Goal: Information Seeking & Learning: Learn about a topic

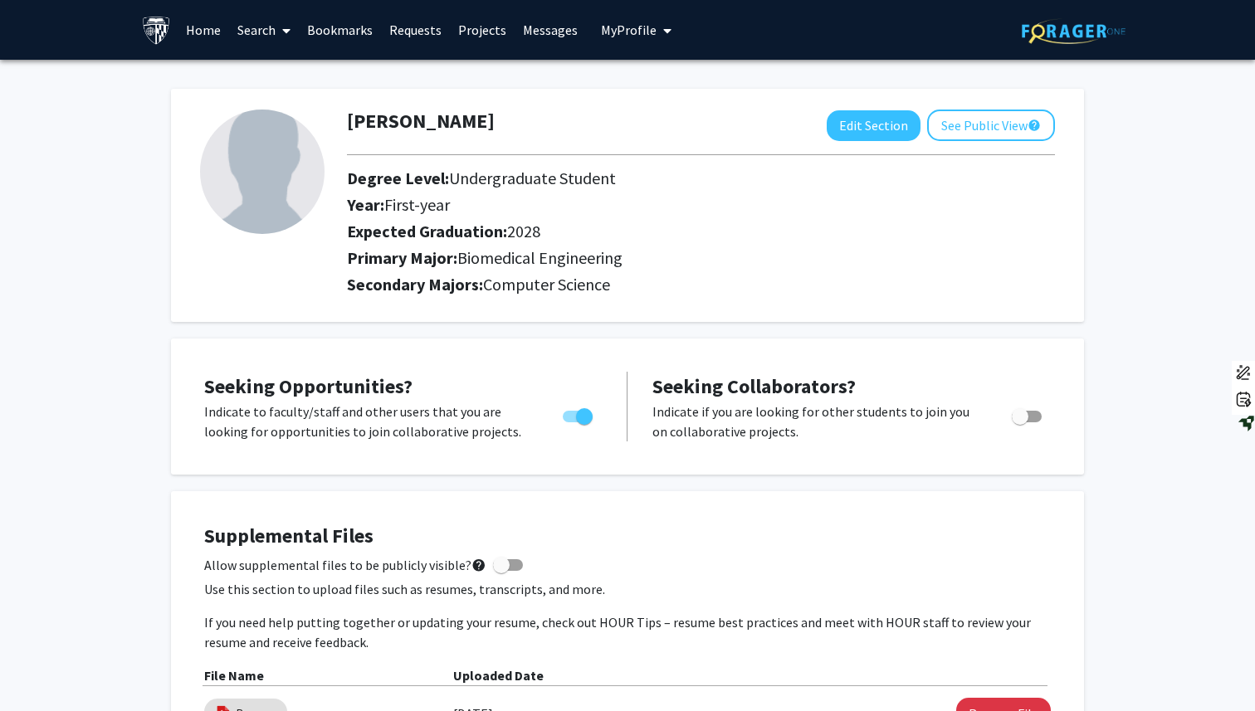
click at [248, 32] on link "Search" at bounding box center [264, 30] width 70 height 58
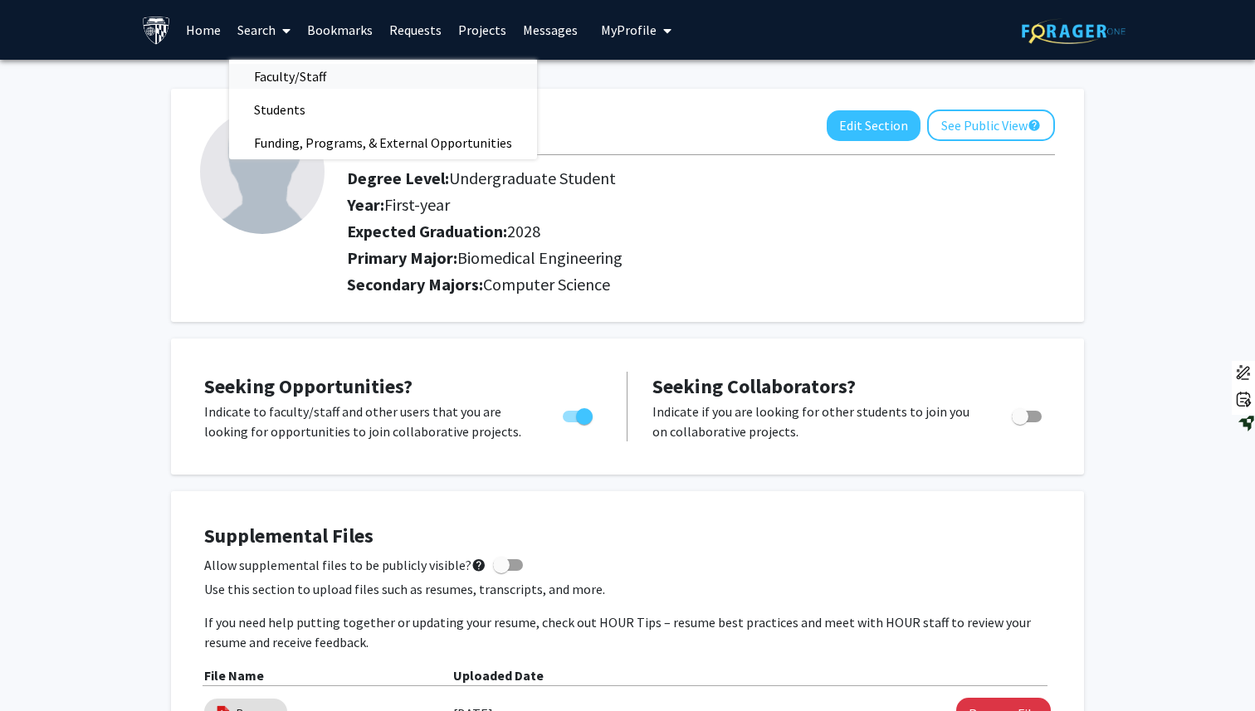
click at [288, 75] on span "Faculty/Staff" at bounding box center [290, 76] width 122 height 33
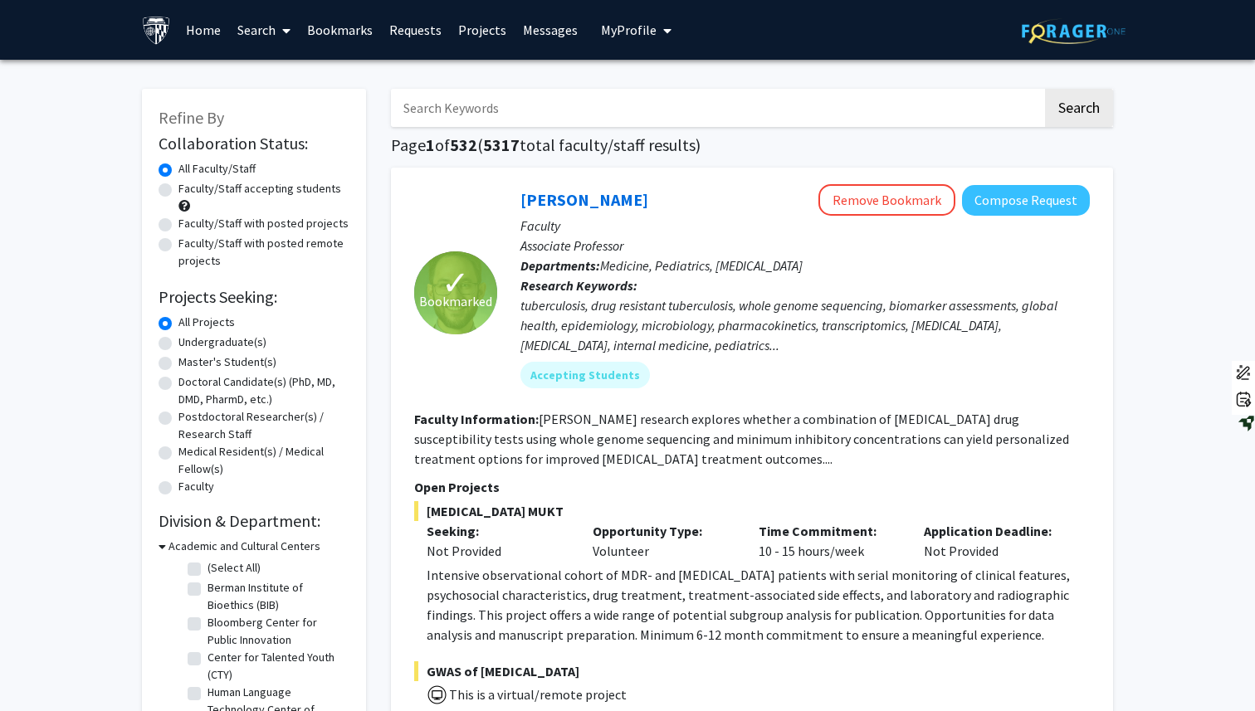
click at [442, 105] on input "Search Keywords" at bounding box center [716, 108] width 651 height 38
click at [1045, 89] on button "Search" at bounding box center [1079, 108] width 68 height 38
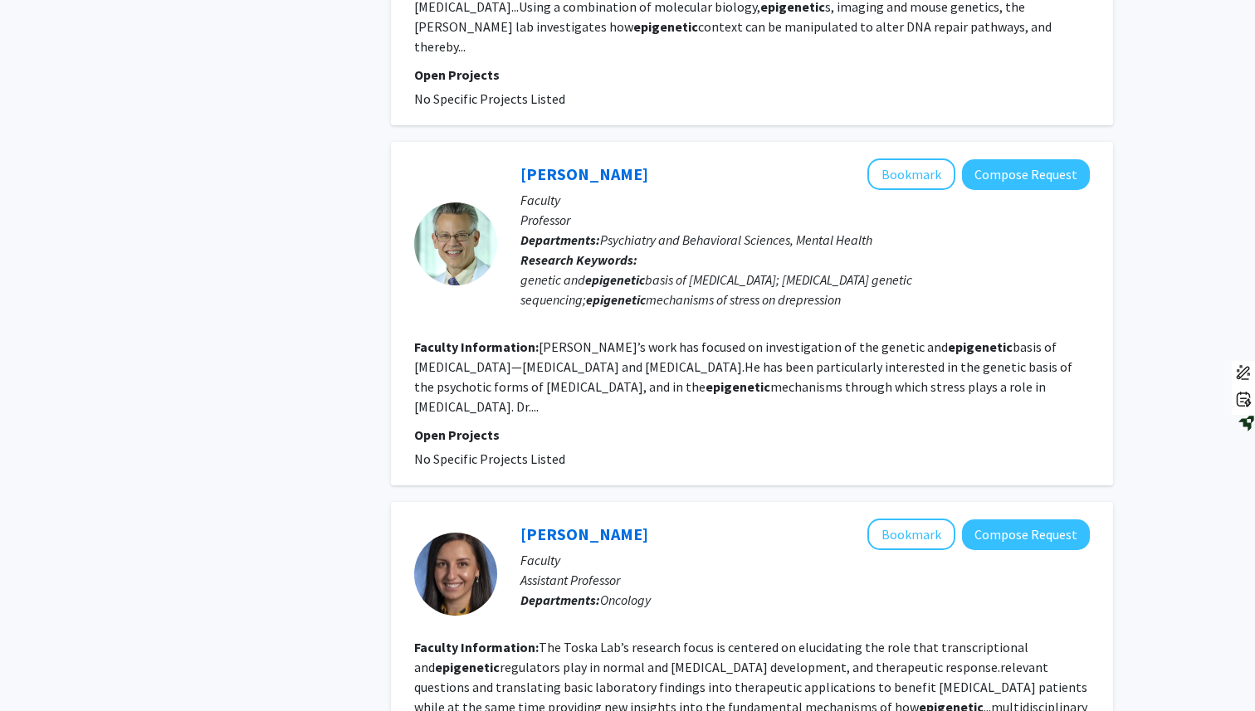
scroll to position [2842, 0]
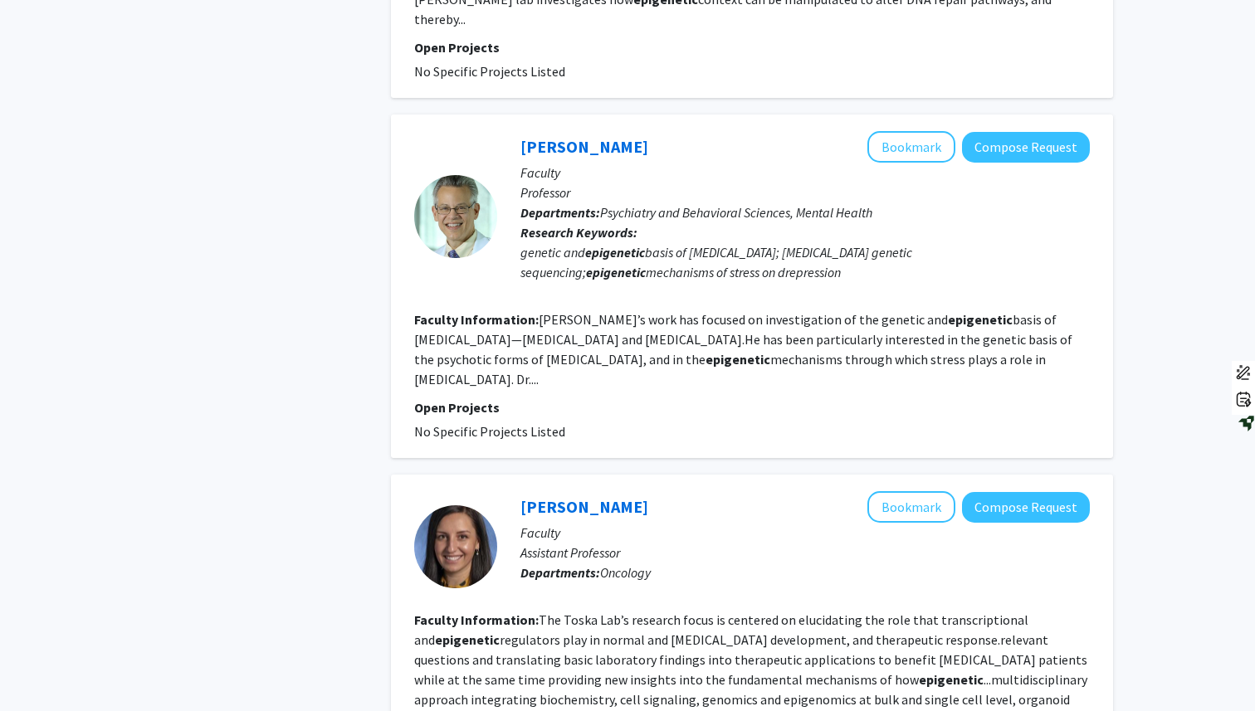
click at [751, 398] on p "Open Projects" at bounding box center [752, 408] width 676 height 20
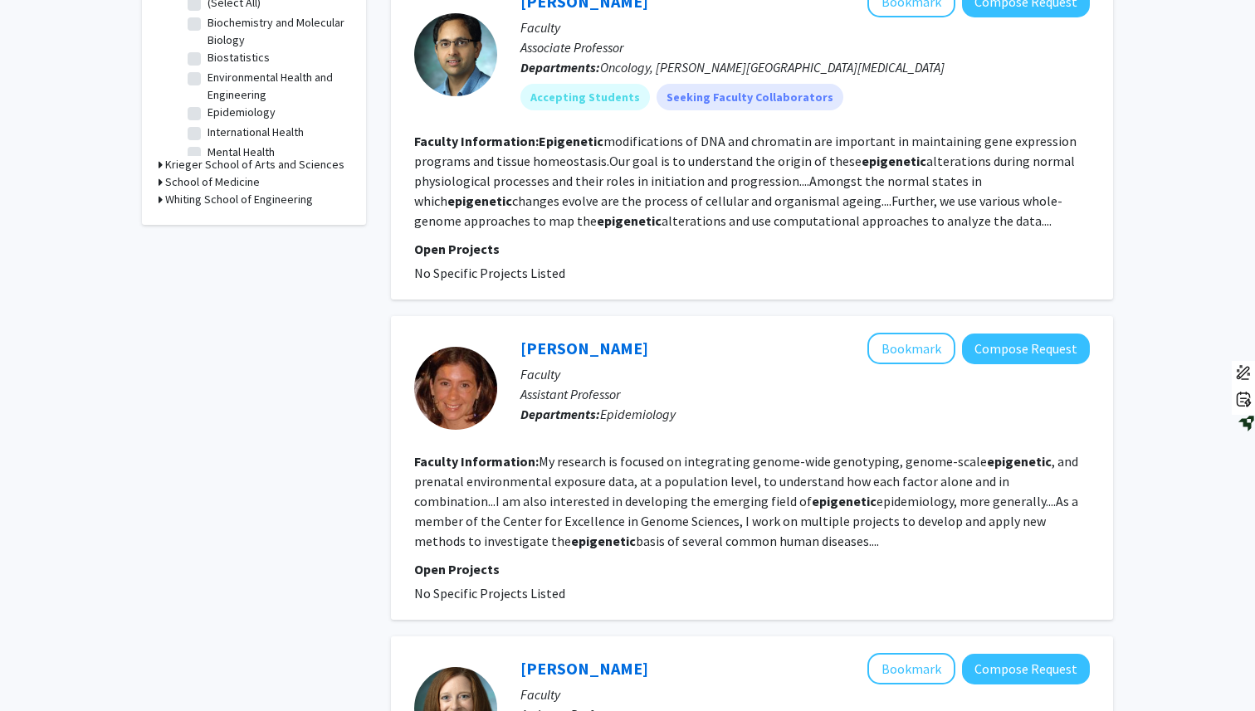
scroll to position [0, 0]
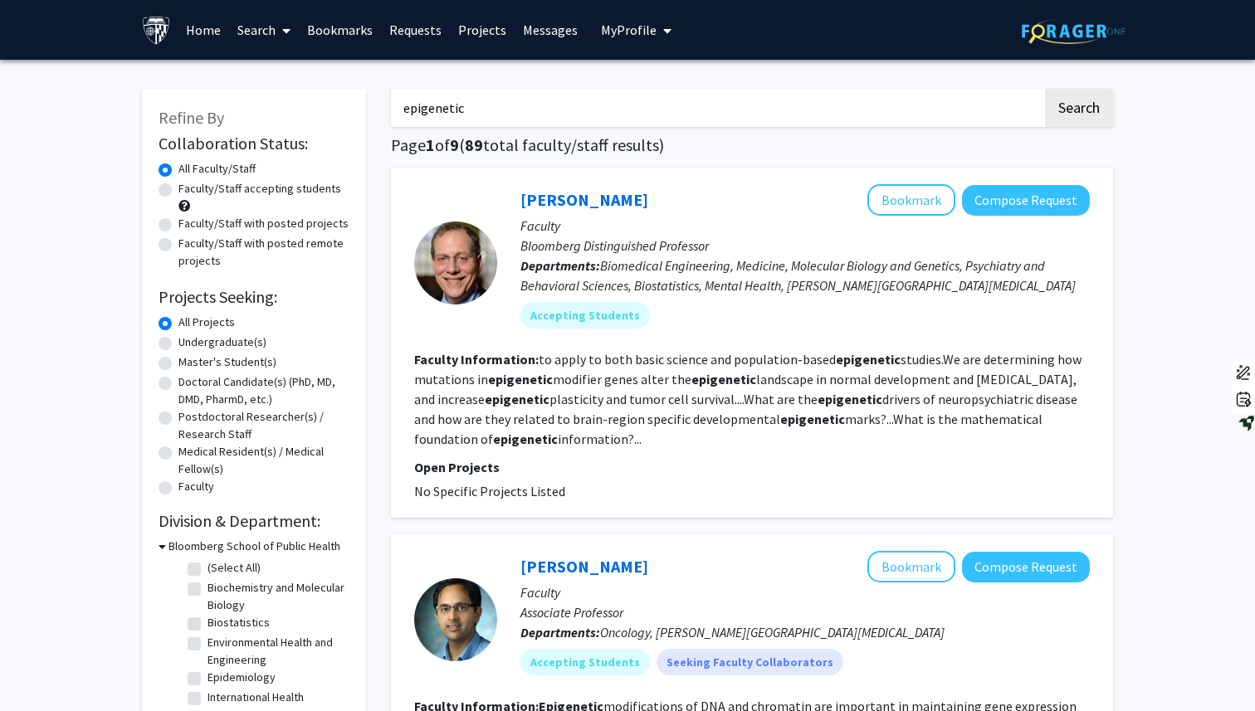
click at [542, 119] on input "epigenetic" at bounding box center [716, 108] width 651 height 38
click at [1045, 89] on button "Search" at bounding box center [1079, 108] width 68 height 38
click at [551, 111] on input "epigenetic reprog" at bounding box center [716, 108] width 651 height 38
type input "epigenetic reprogramming"
click at [1045, 89] on button "Search" at bounding box center [1079, 108] width 68 height 38
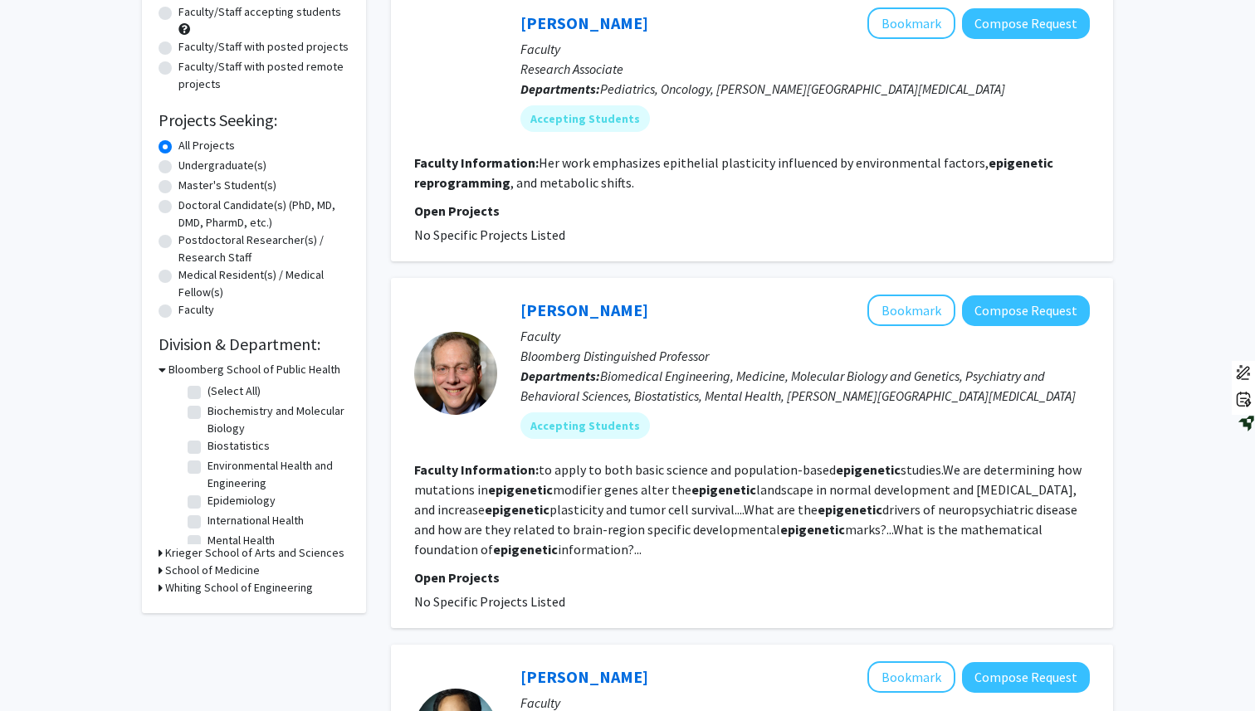
scroll to position [182, 0]
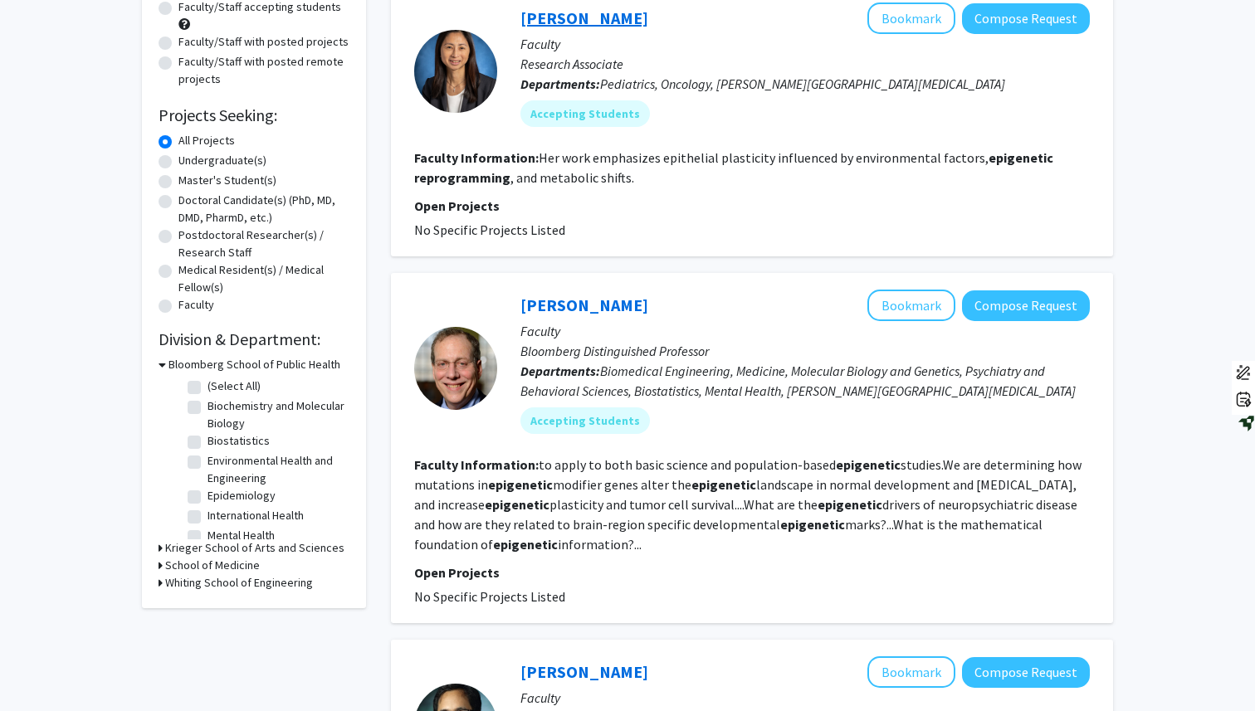
click at [543, 12] on link "[PERSON_NAME]" at bounding box center [584, 17] width 128 height 21
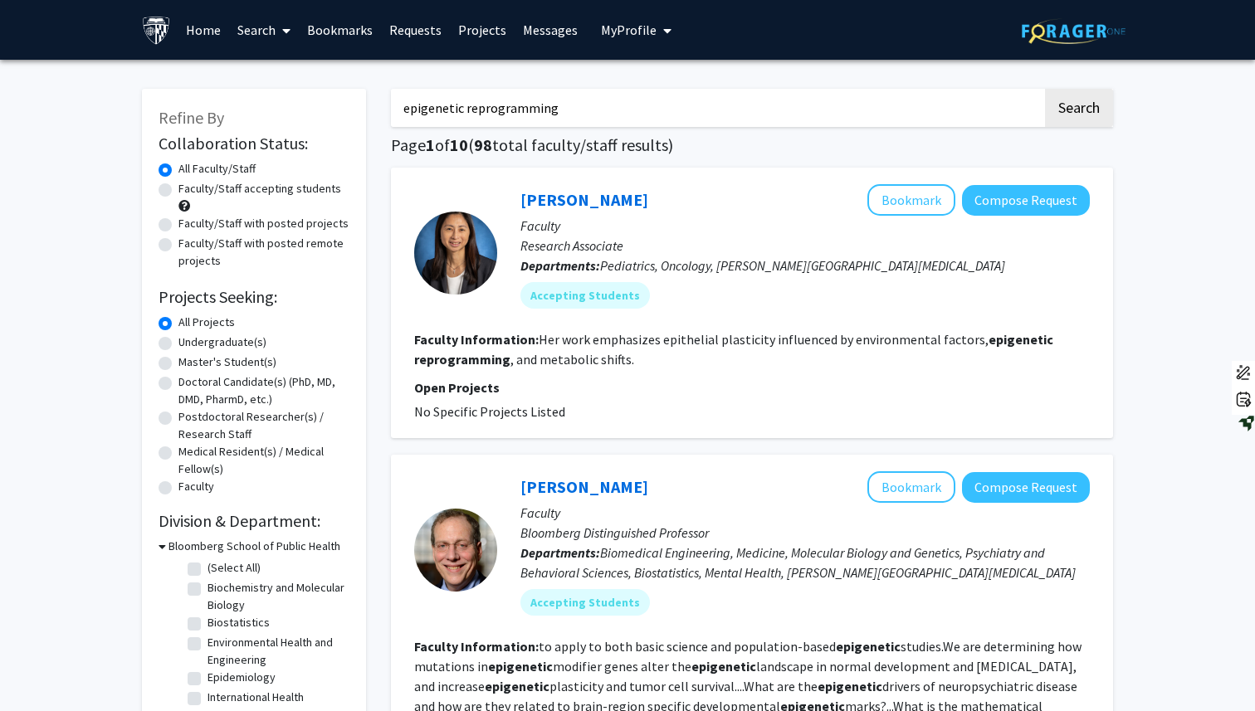
drag, startPoint x: 581, startPoint y: 103, endPoint x: 212, endPoint y: 97, distance: 369.4
type input "genetics"
click at [1045, 89] on button "Search" at bounding box center [1079, 108] width 68 height 38
